Goal: Transaction & Acquisition: Purchase product/service

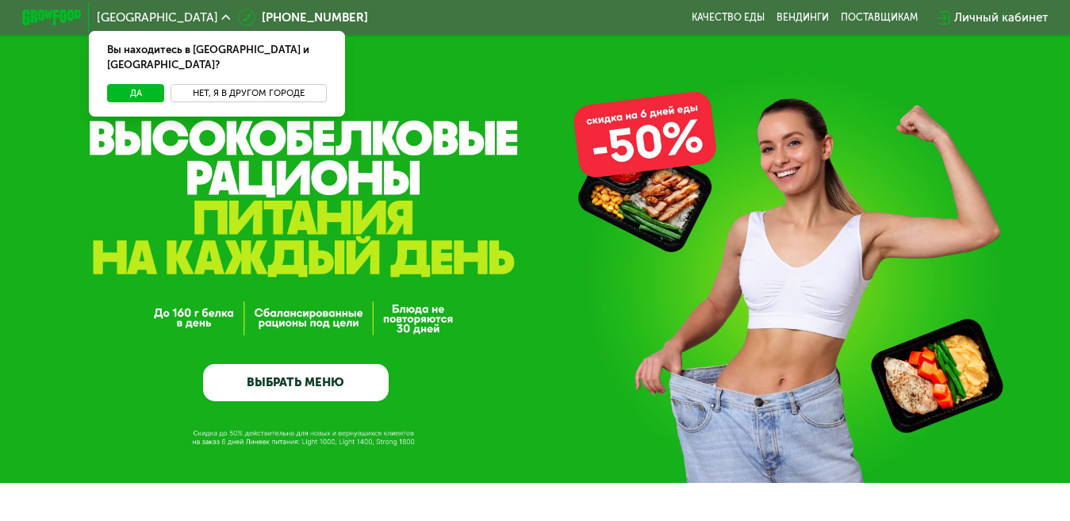
click at [217, 84] on button "Нет, я в другом городе" at bounding box center [249, 93] width 157 height 18
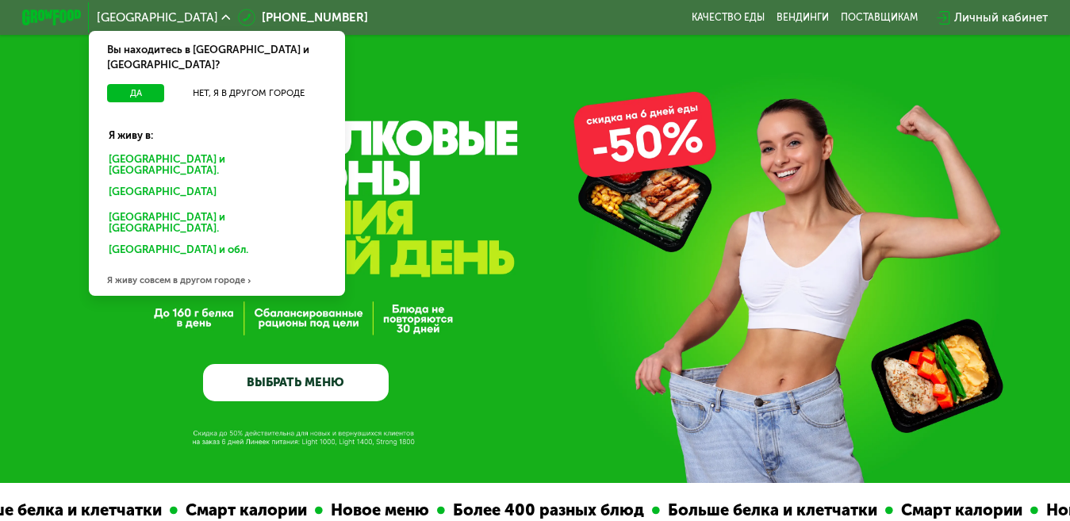
click at [168, 149] on div "[GEOGRAPHIC_DATA] и [GEOGRAPHIC_DATA]." at bounding box center [217, 164] width 238 height 31
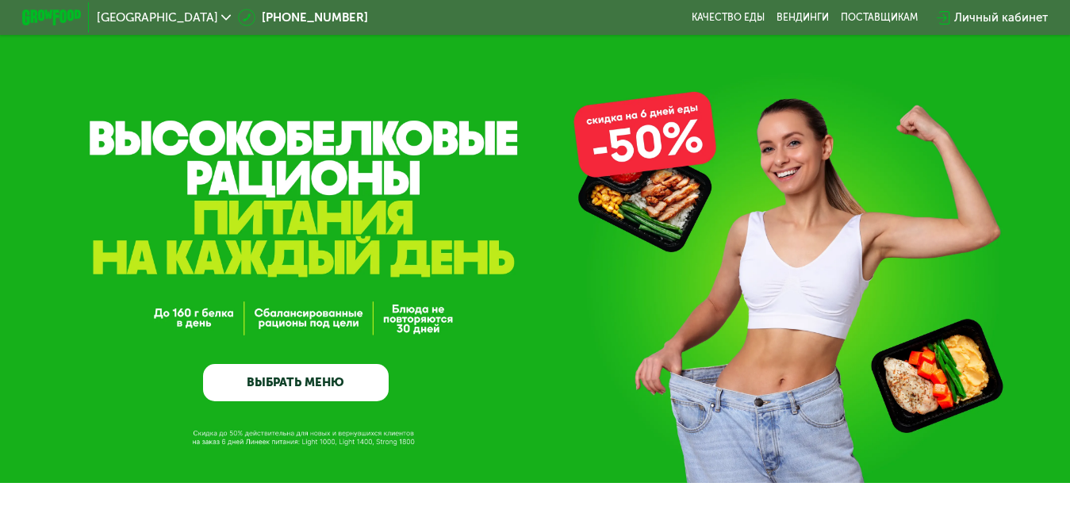
click at [307, 393] on link "ВЫБРАТЬ МЕНЮ" at bounding box center [295, 382] width 185 height 37
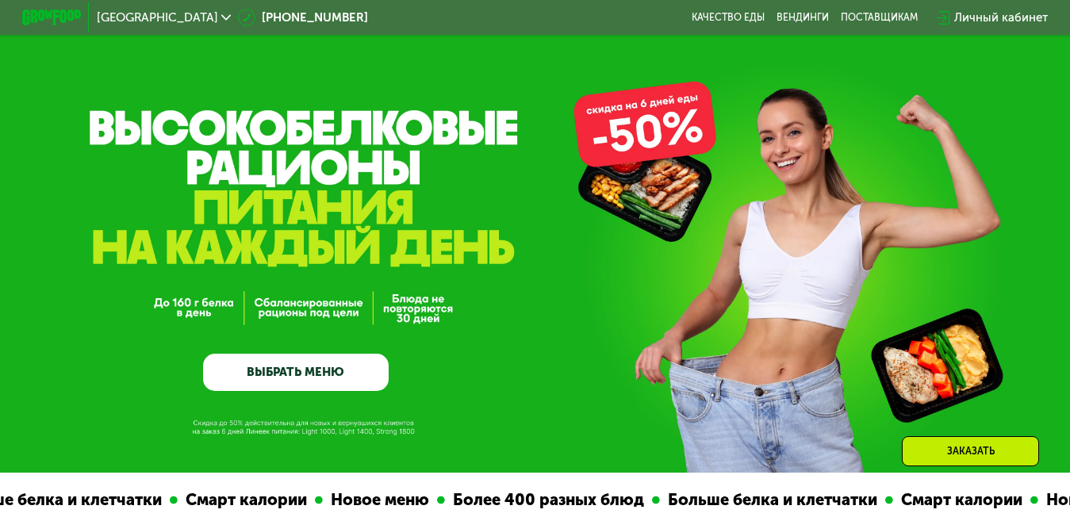
scroll to position [159, 0]
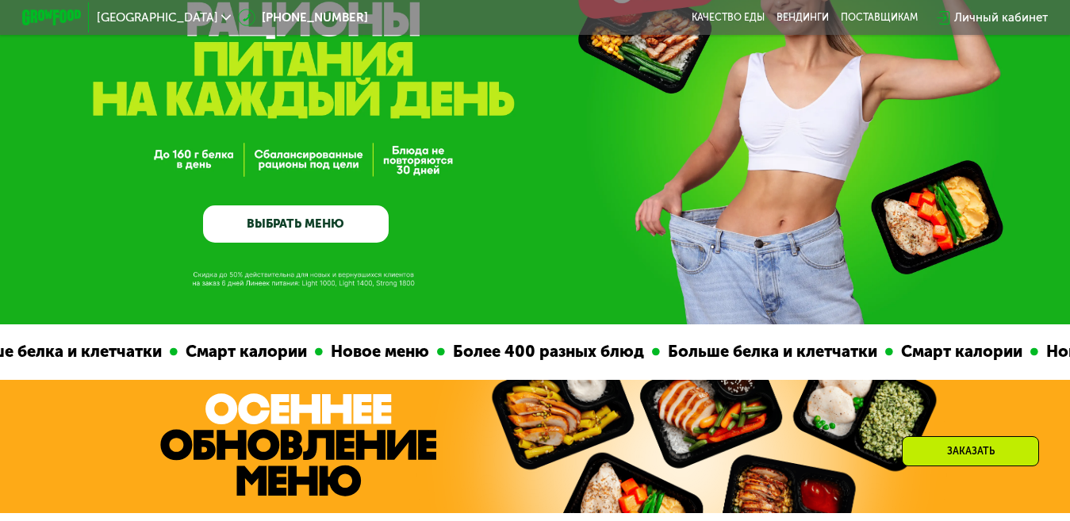
click at [279, 238] on link "ВЫБРАТЬ МЕНЮ" at bounding box center [295, 223] width 185 height 37
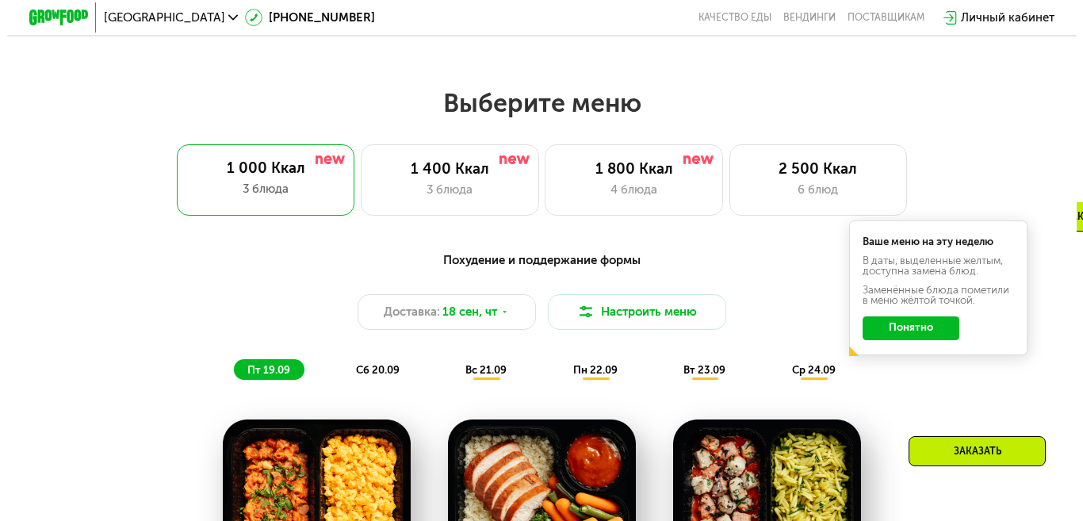
scroll to position [952, 0]
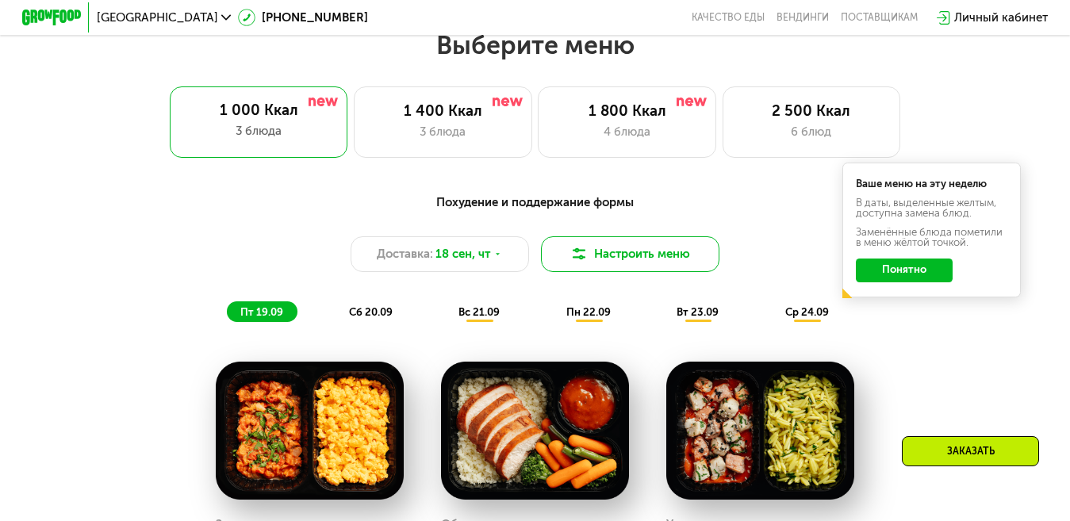
click at [616, 268] on button "Настроить меню" at bounding box center [630, 254] width 178 height 36
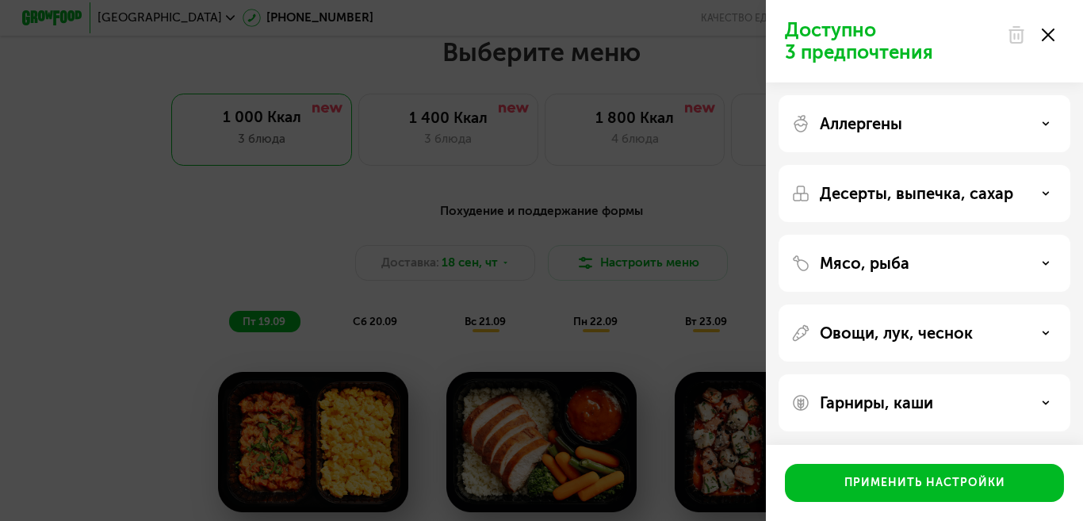
scroll to position [2, 0]
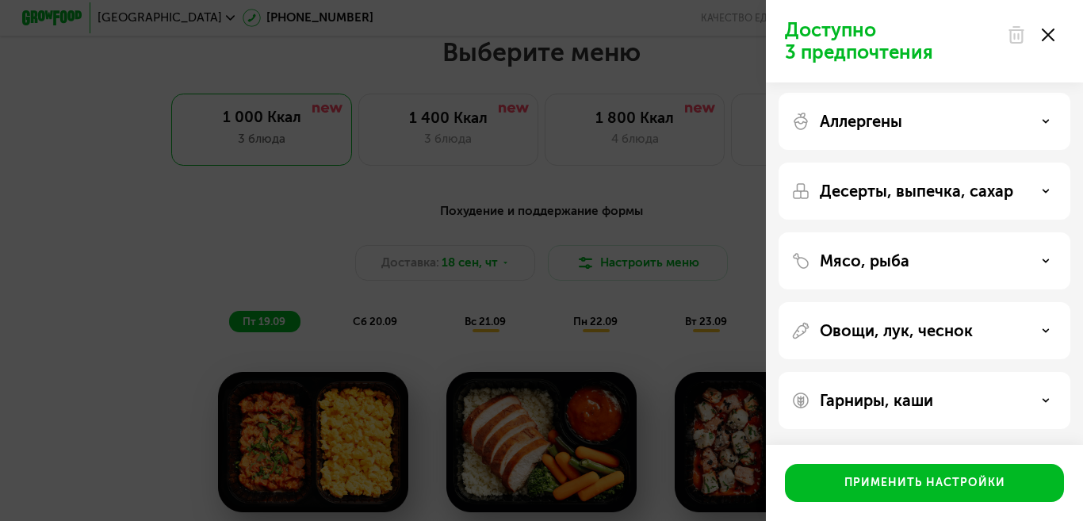
click at [895, 263] on p "Мясо, рыба" at bounding box center [865, 260] width 90 height 19
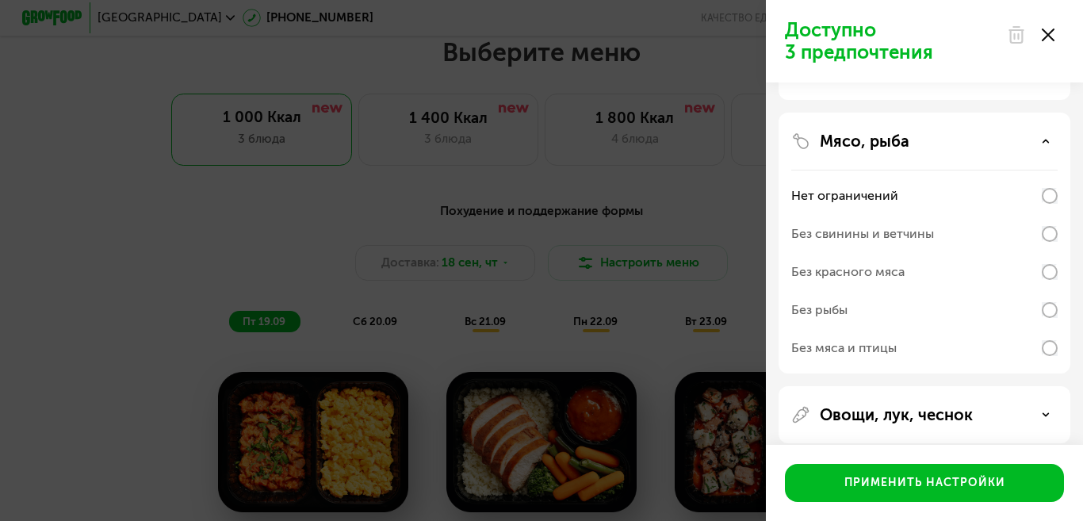
scroll to position [161, 0]
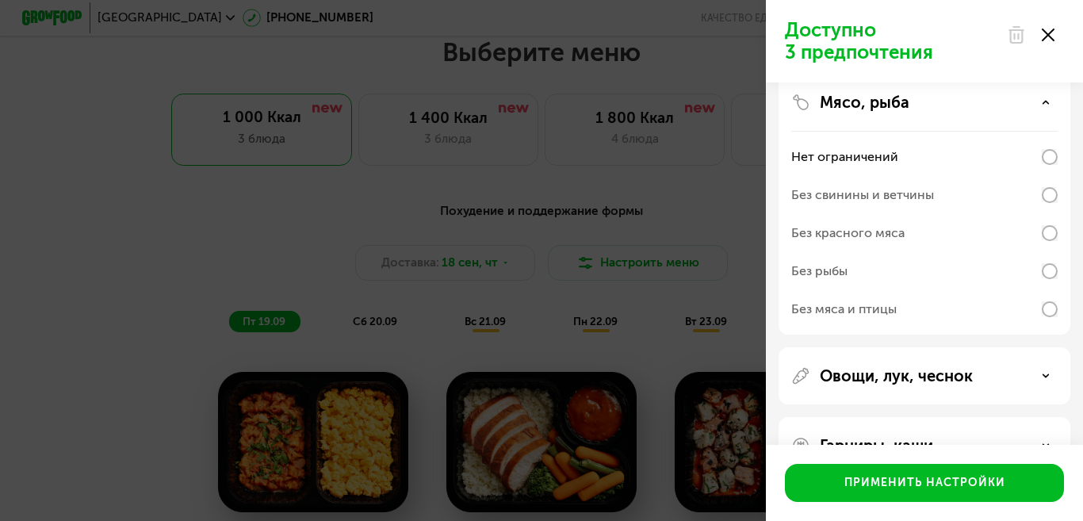
click at [864, 273] on div "Без рыбы" at bounding box center [925, 271] width 266 height 38
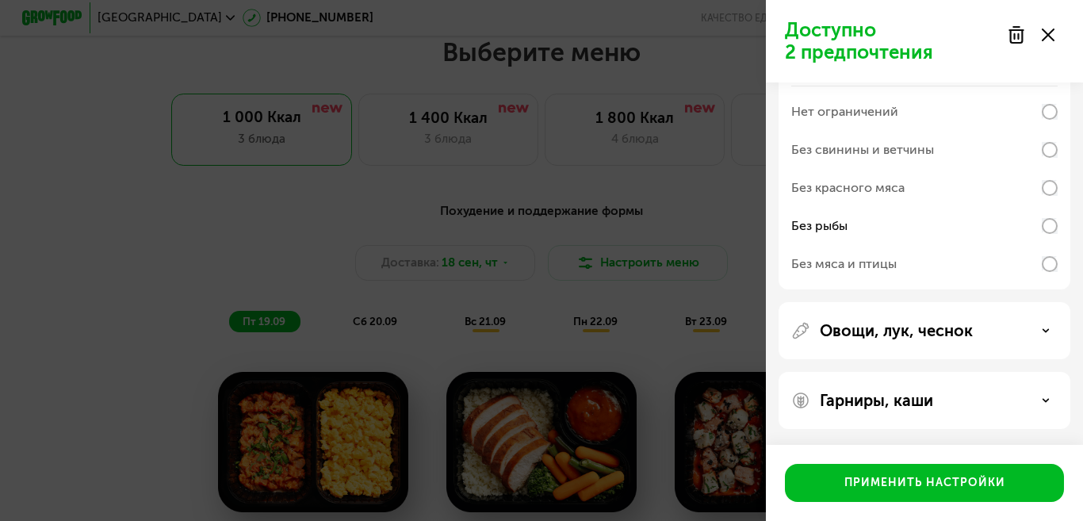
click at [934, 335] on p "Овощи, лук, чеснок" at bounding box center [896, 330] width 153 height 19
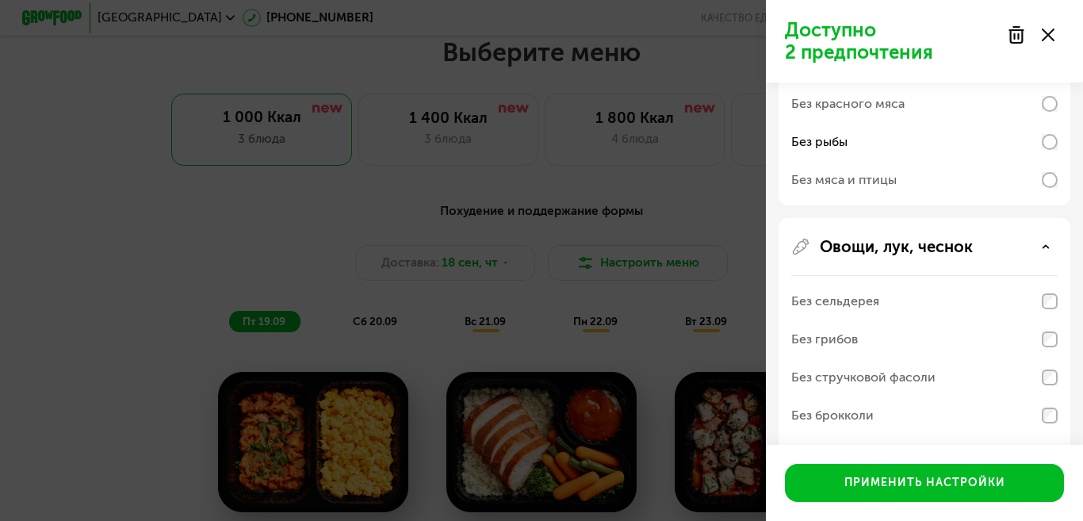
scroll to position [365, 0]
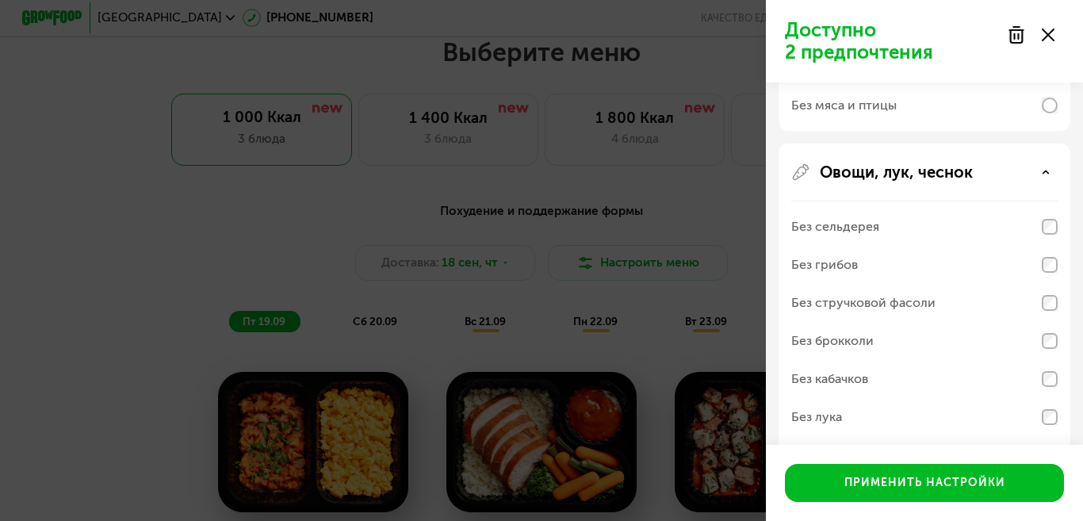
click at [958, 169] on p "Овощи, лук, чеснок" at bounding box center [896, 172] width 153 height 19
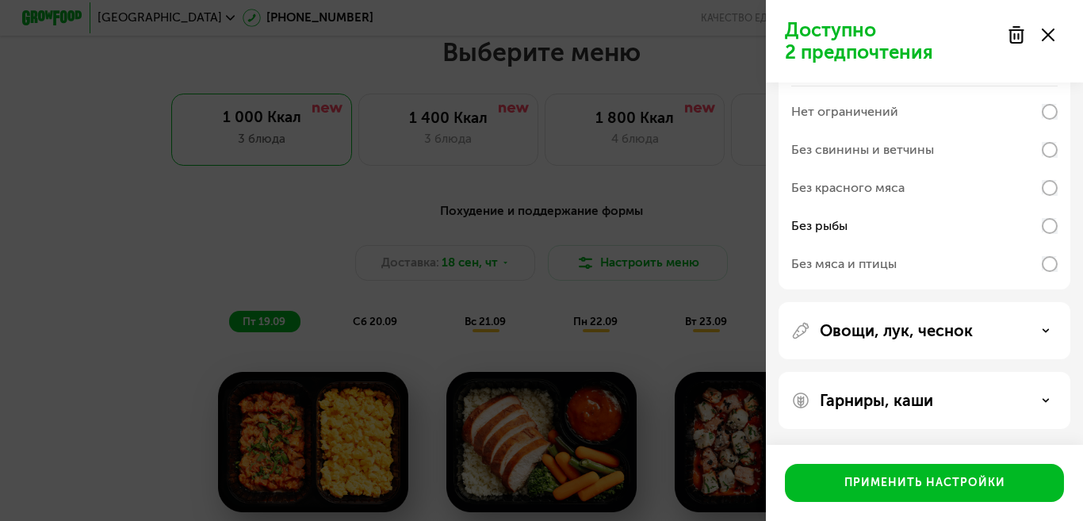
scroll to position [206, 0]
click at [939, 399] on div "Гарниры, каши" at bounding box center [925, 400] width 266 height 19
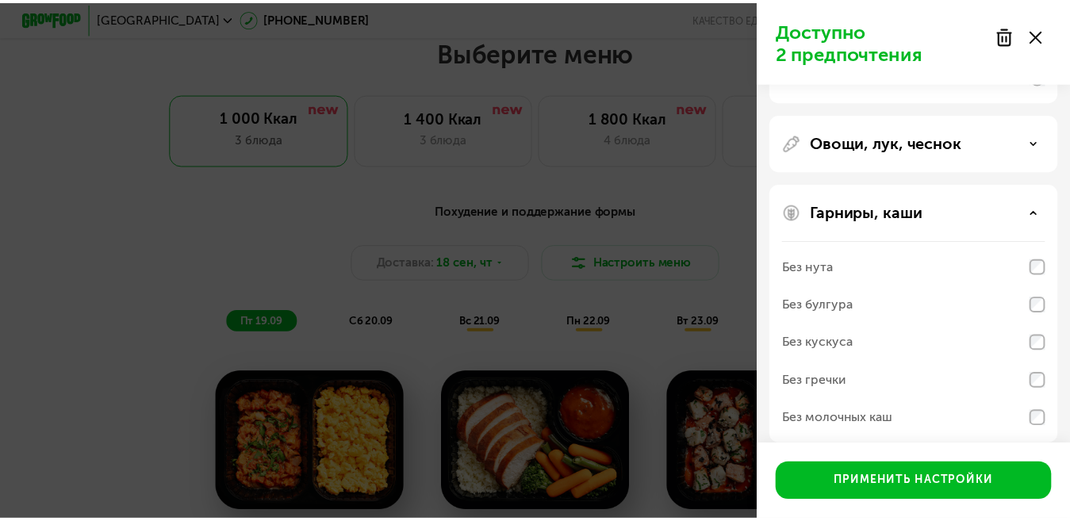
scroll to position [410, 0]
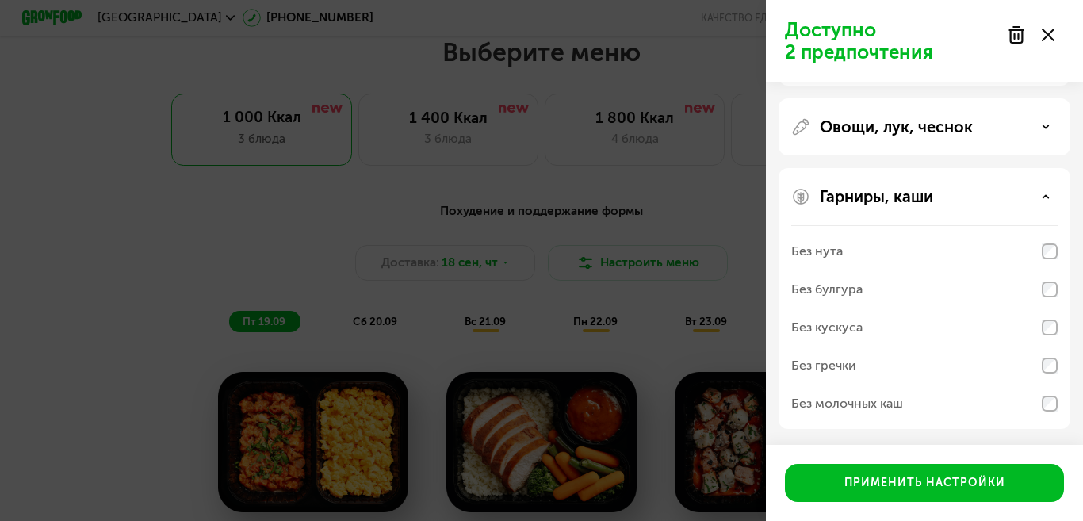
click at [800, 364] on div "Без гречки" at bounding box center [824, 365] width 65 height 19
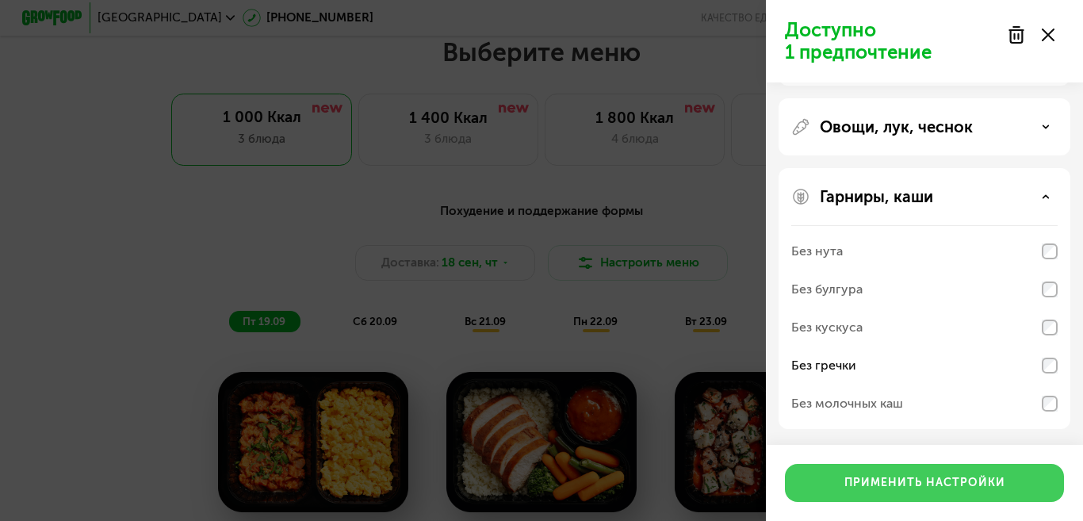
click at [910, 481] on div "Применить настройки" at bounding box center [925, 483] width 161 height 16
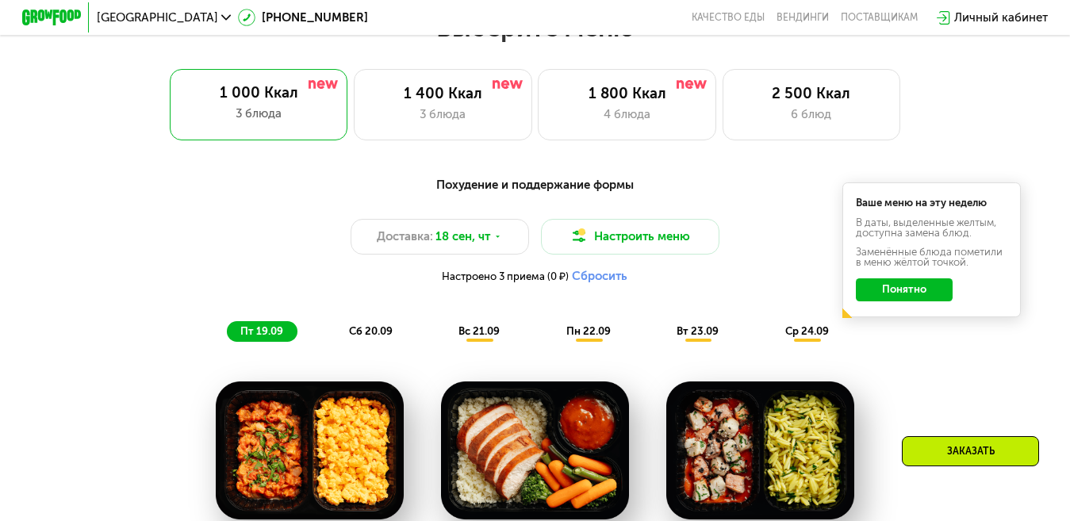
scroll to position [872, 0]
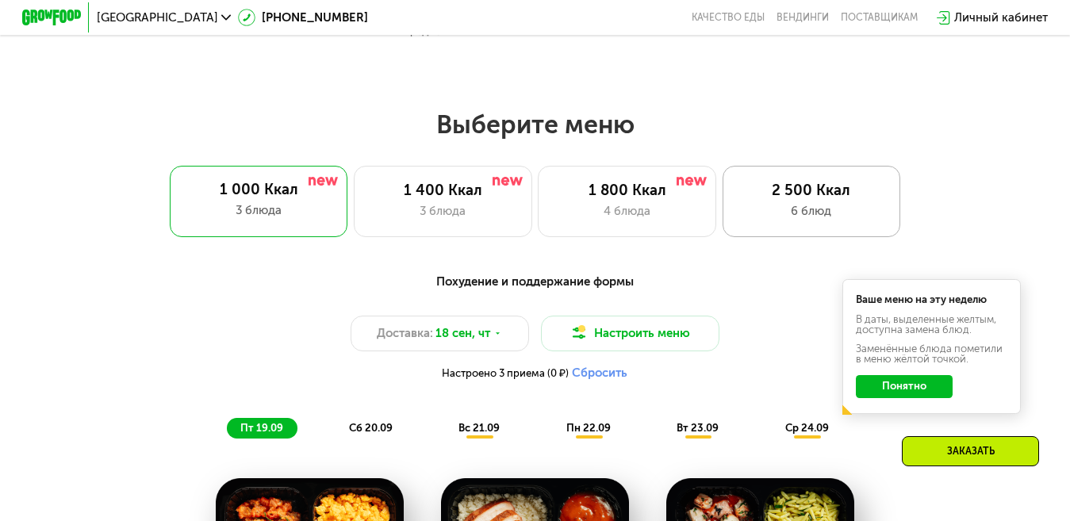
click at [765, 213] on div "6 блюд" at bounding box center [811, 210] width 147 height 17
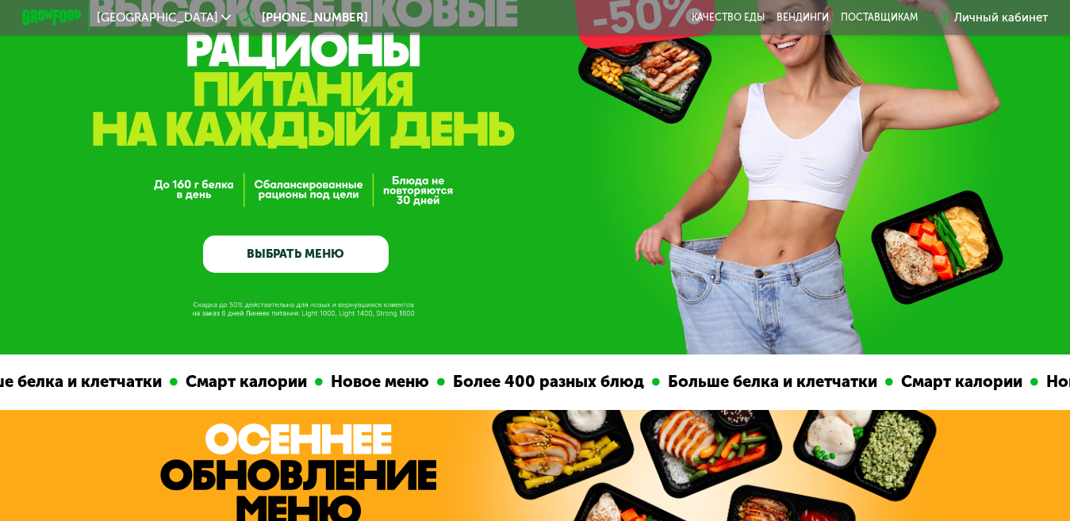
scroll to position [0, 0]
